Goal: Answer question/provide support

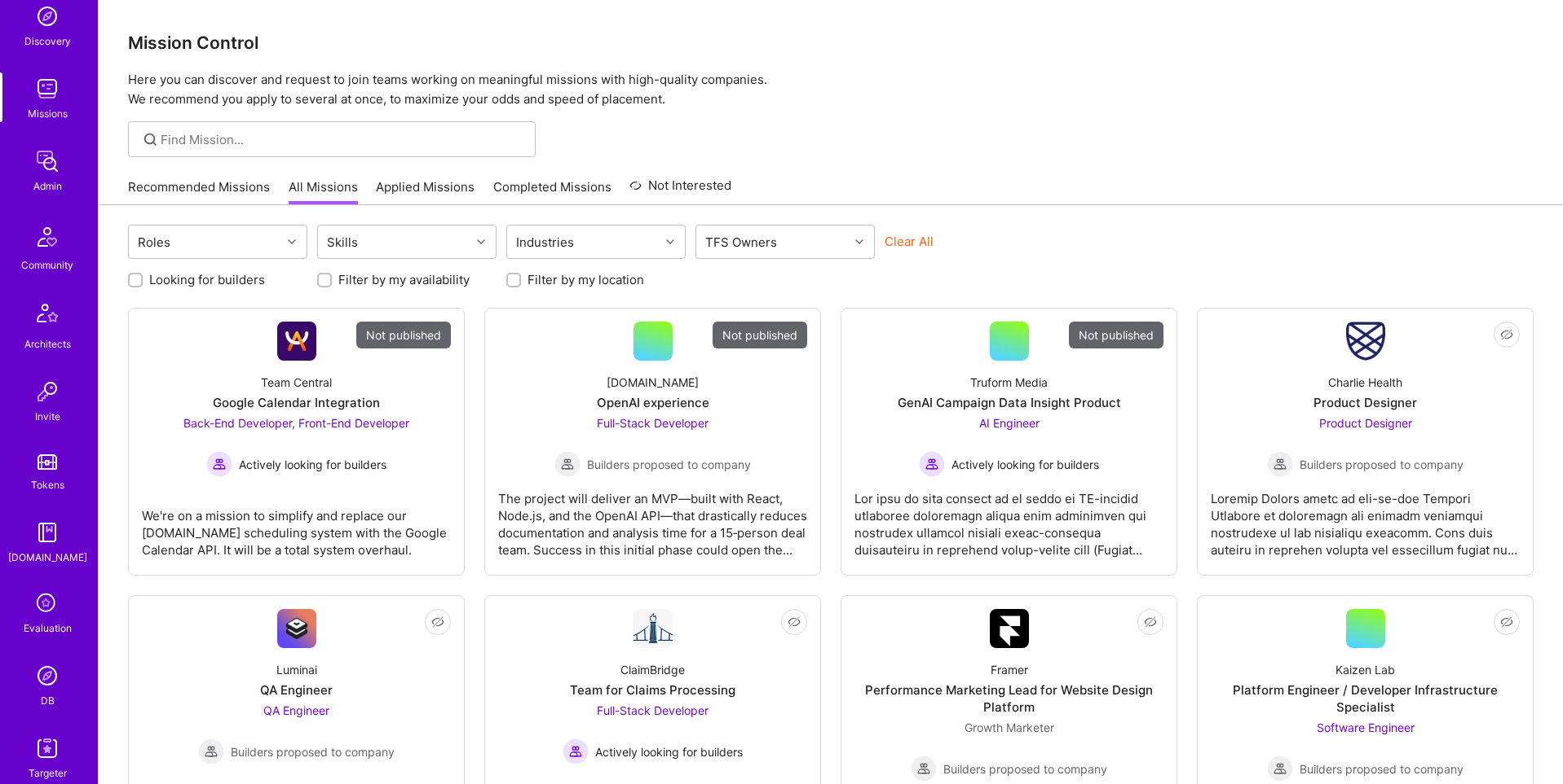
scroll to position [256, 0]
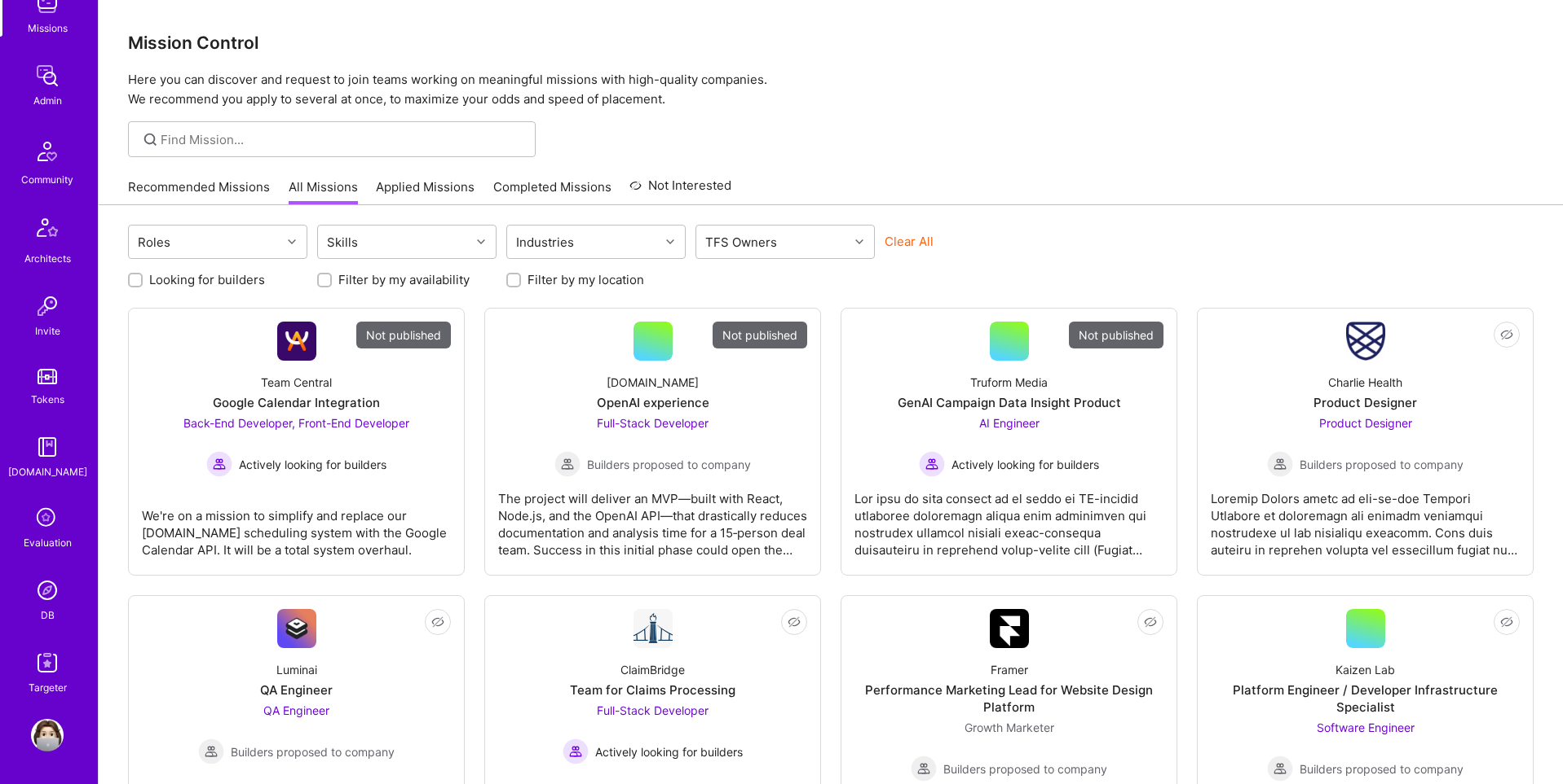
click at [44, 593] on img at bounding box center [47, 590] width 33 height 33
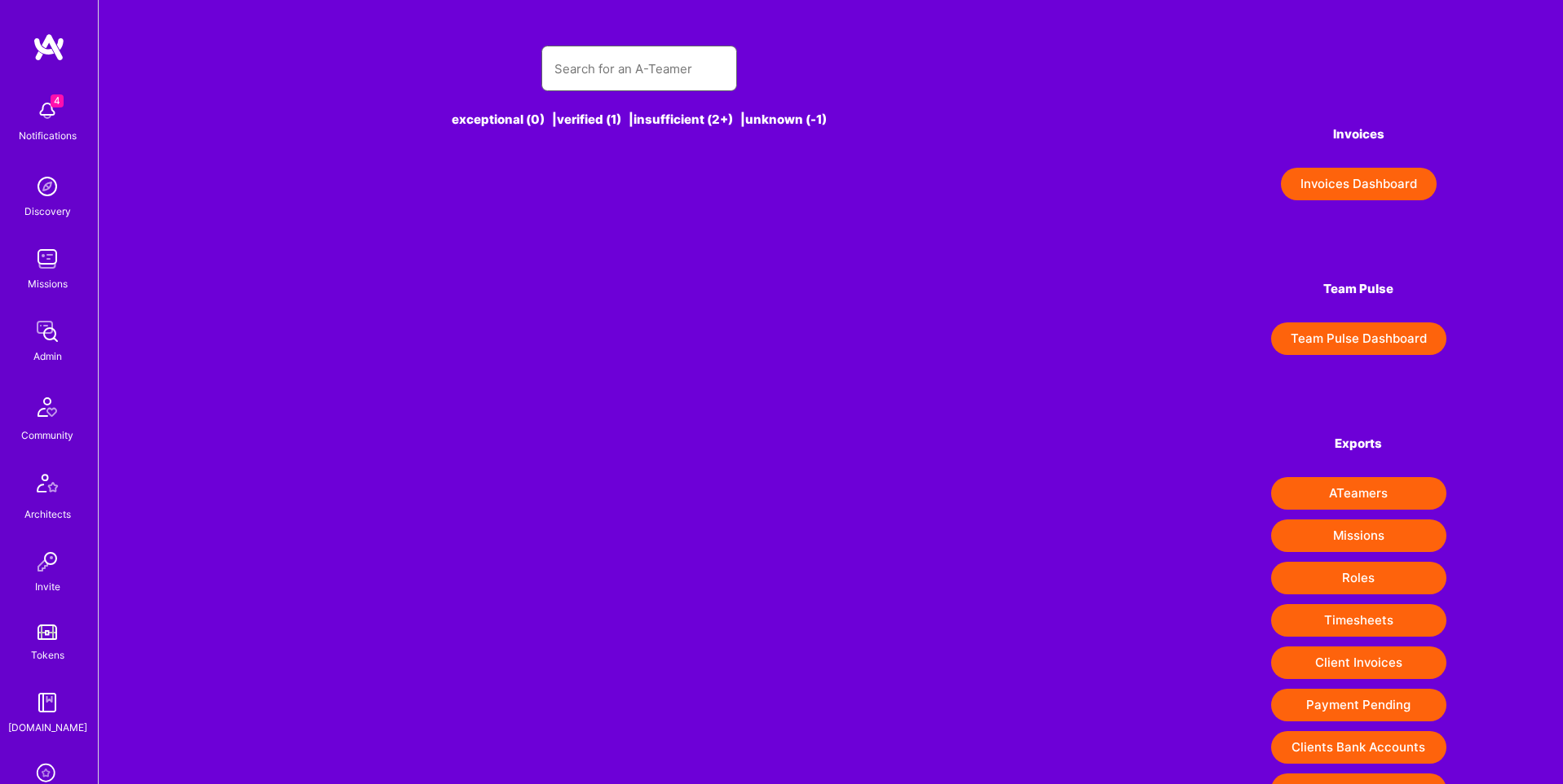
click at [596, 63] on input "text" at bounding box center [639, 68] width 170 height 42
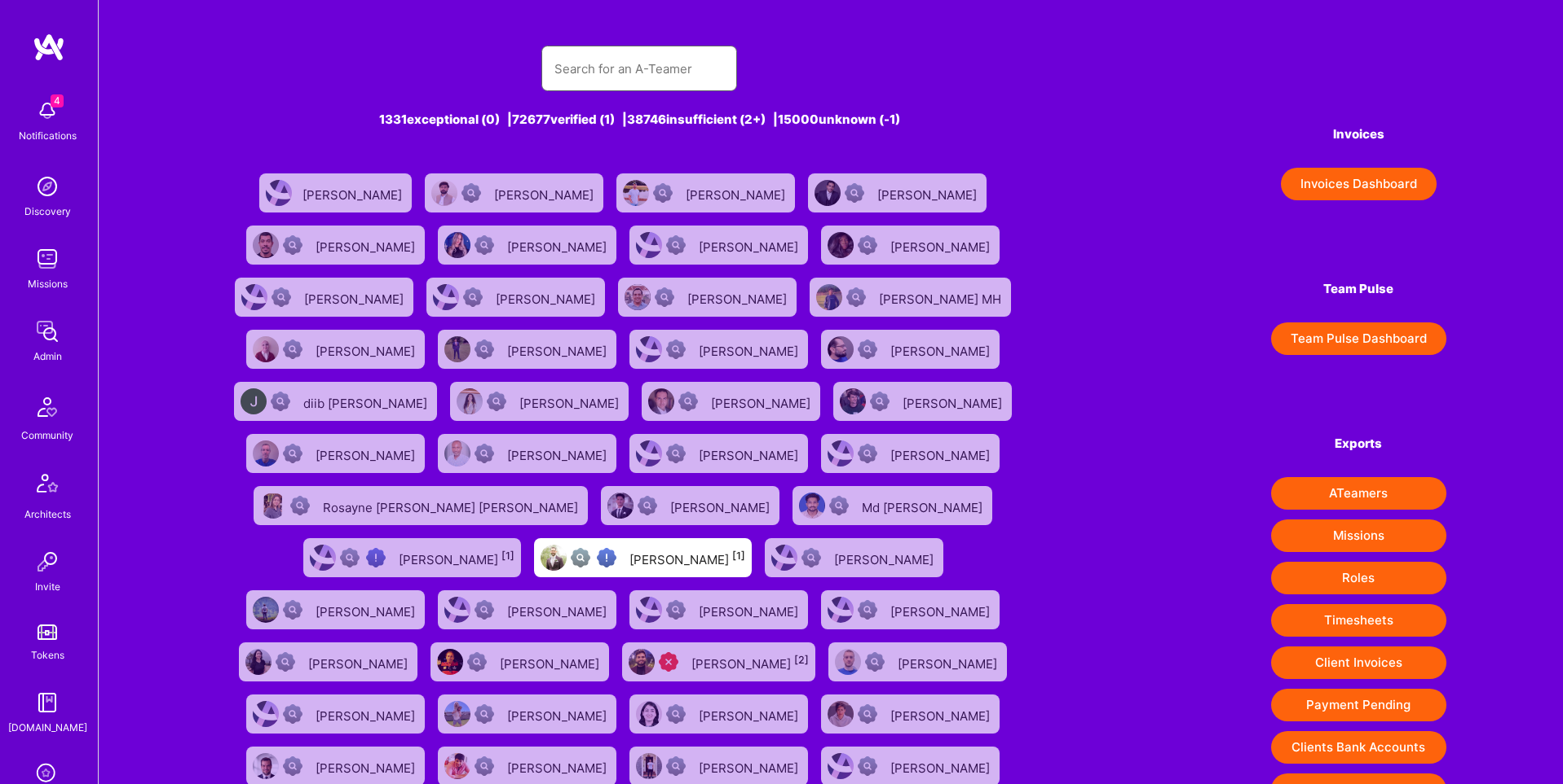
paste input "[PERSON_NAME], Gracias por ponerte en contacto con [DOMAIN_NAME]. Por favor, te…"
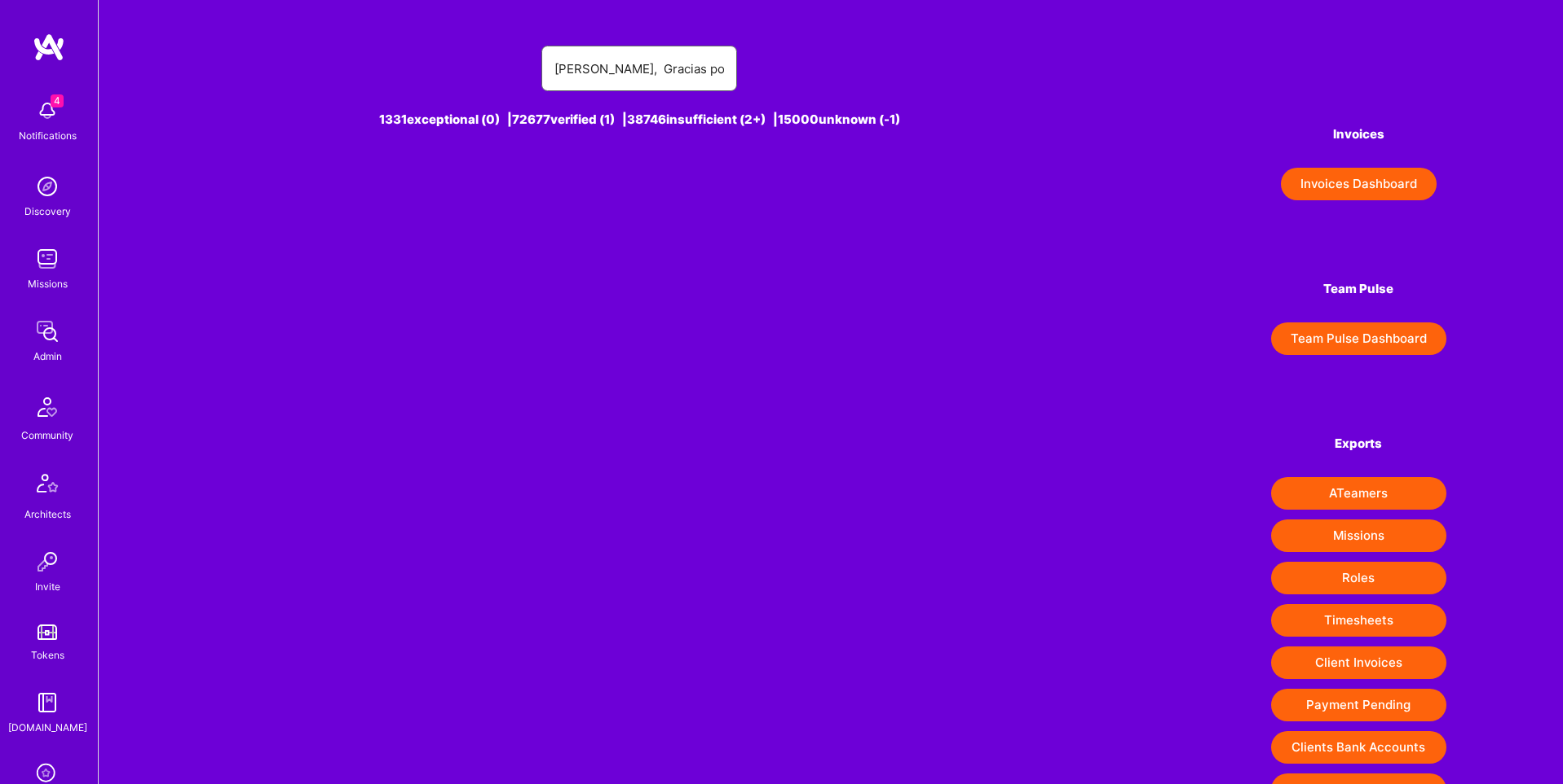
click at [647, 73] on input "[PERSON_NAME], Gracias por ponerte en contacto con [DOMAIN_NAME]. Por favor, te…" at bounding box center [639, 68] width 170 height 42
paste input "[EMAIL_ADDRESS][PERSON_NAME][DOMAIN_NAME]"
type input "[EMAIL_ADDRESS][PERSON_NAME][DOMAIN_NAME]"
click at [648, 183] on div "[PERSON_NAME] [1]" at bounding box center [655, 192] width 116 height 21
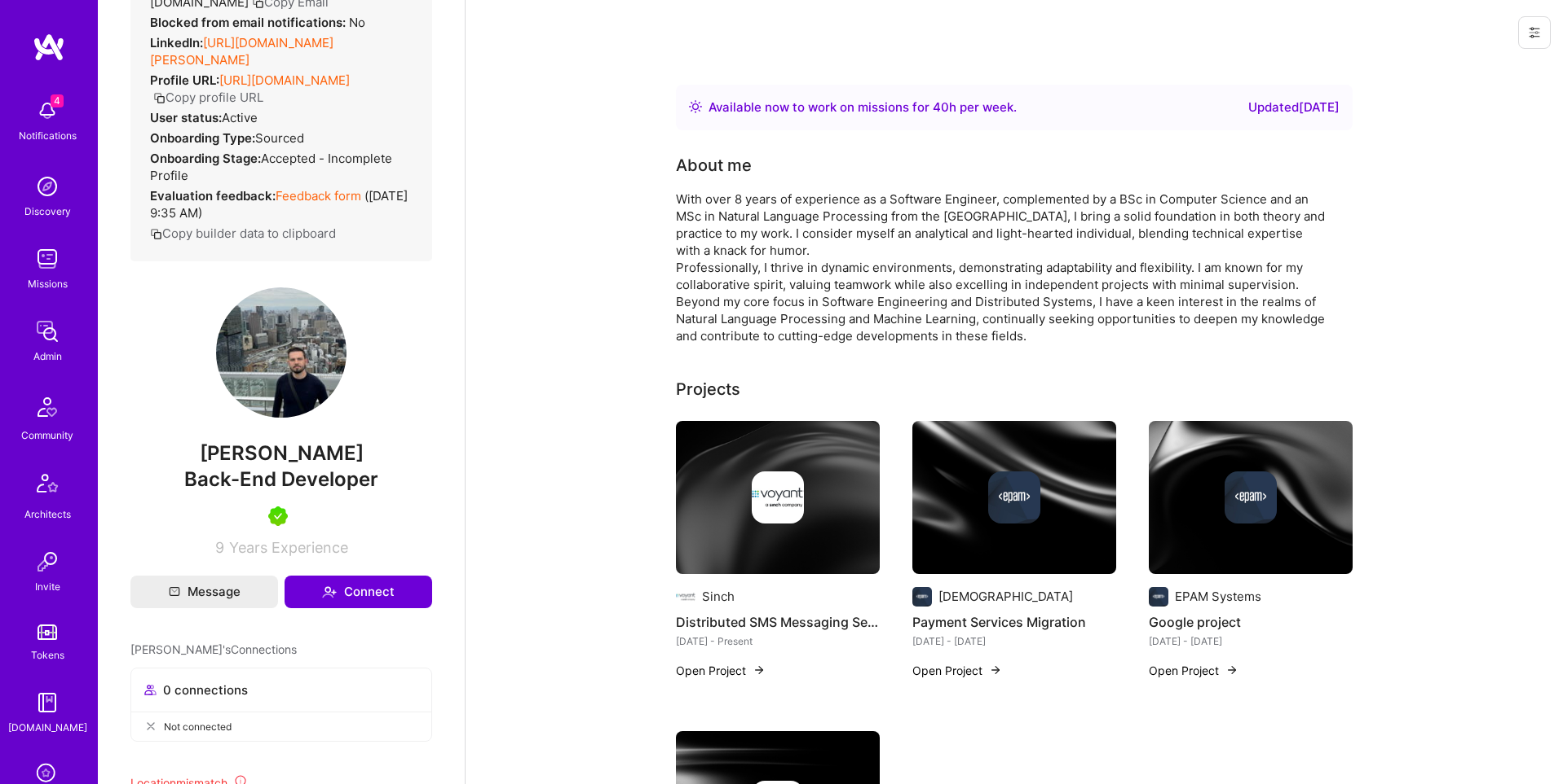
scroll to position [404, 0]
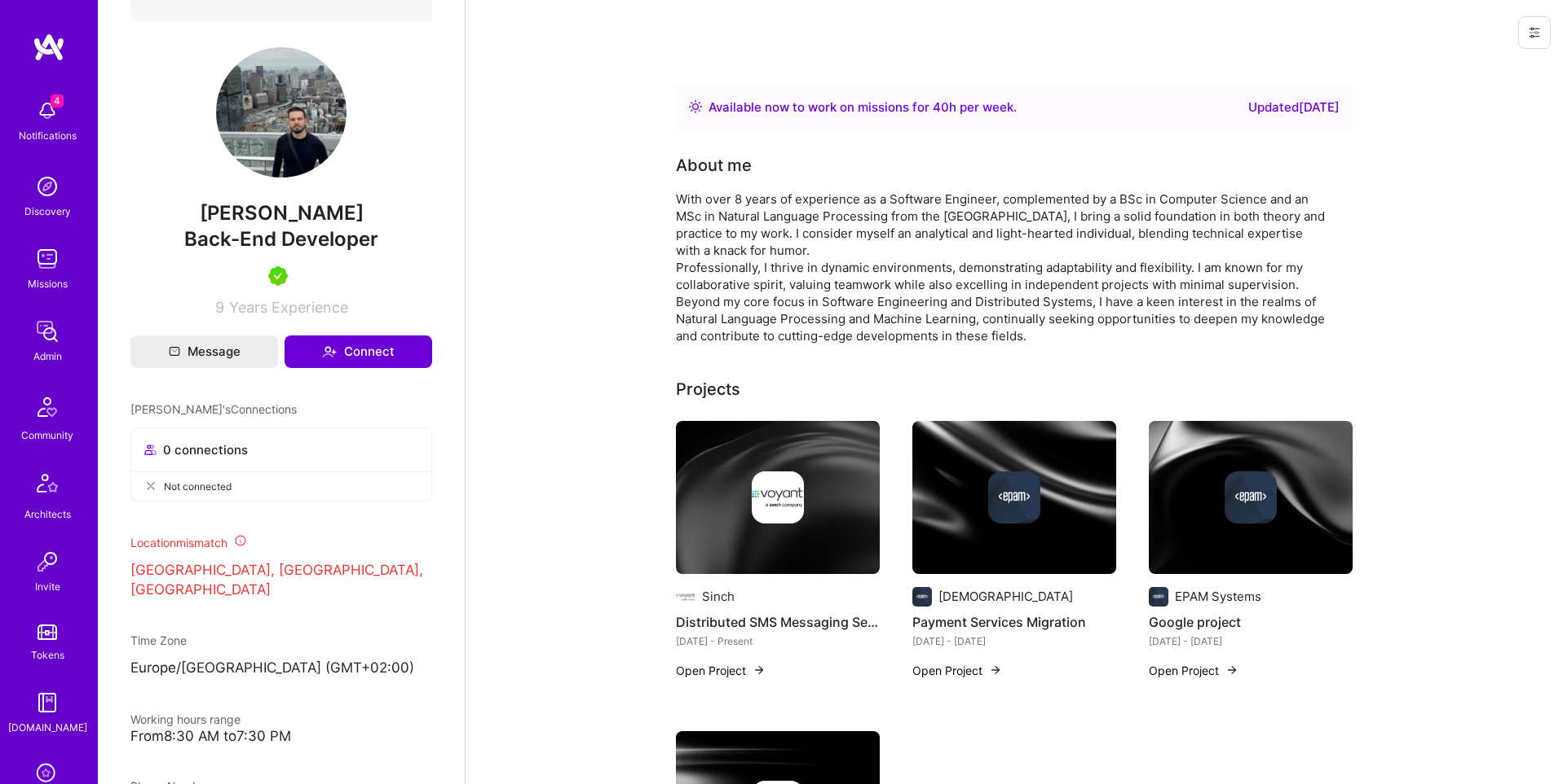
click at [1521, 28] on button at bounding box center [1533, 32] width 33 height 33
click at [1480, 66] on button "Login as [PERSON_NAME]" at bounding box center [1464, 69] width 172 height 42
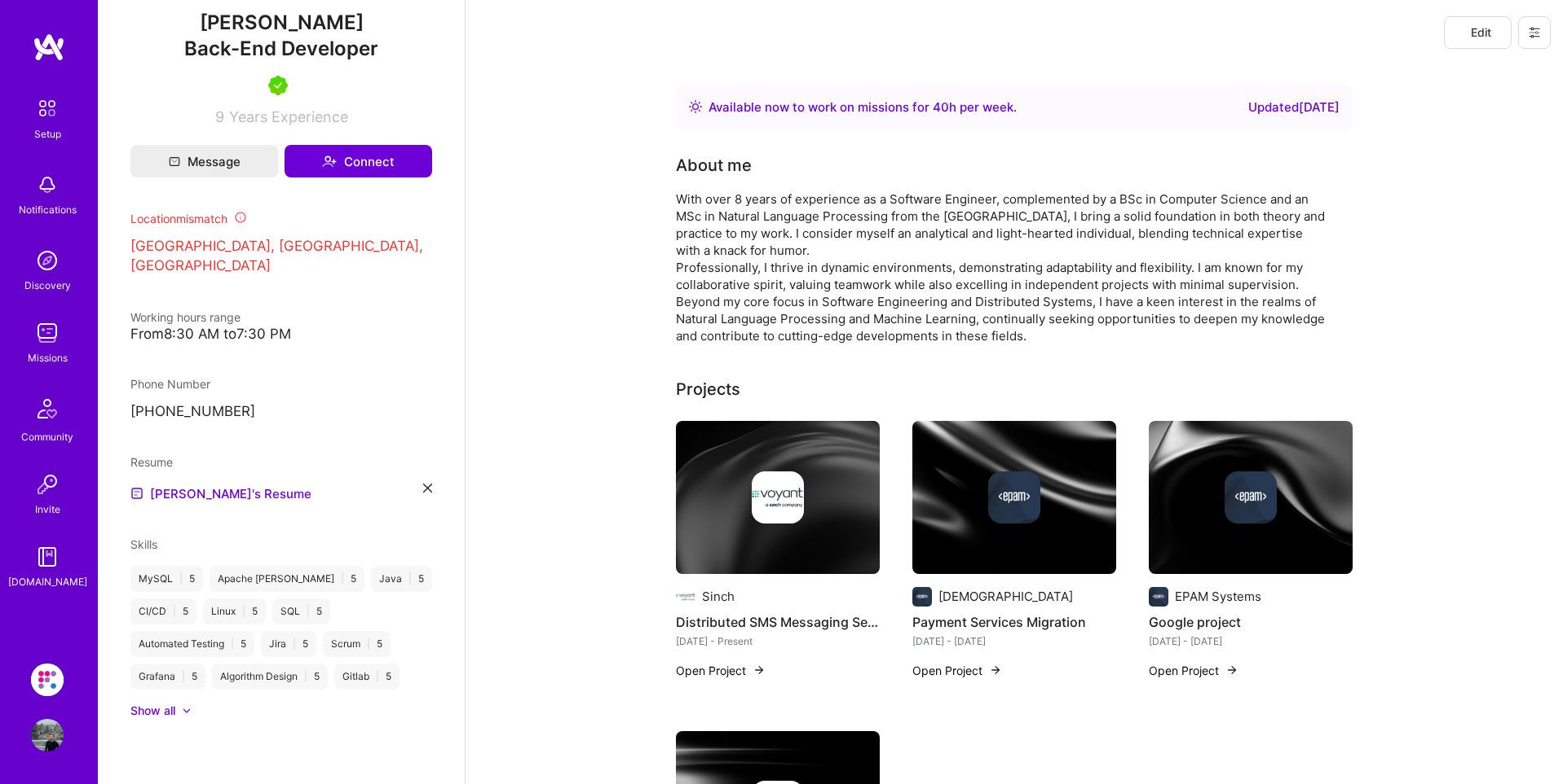
scroll to position [0, 0]
